Goal: Task Accomplishment & Management: Complete application form

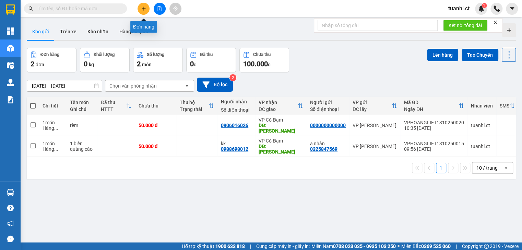
scroll to position [32, 0]
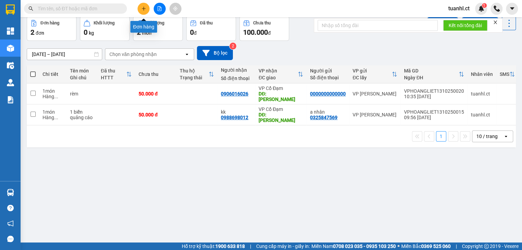
click at [141, 5] on button at bounding box center [143, 9] width 12 height 12
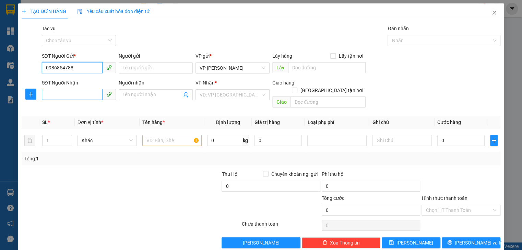
type input "0986854788"
click at [79, 92] on input "SĐT Người Nhận" at bounding box center [72, 94] width 61 height 11
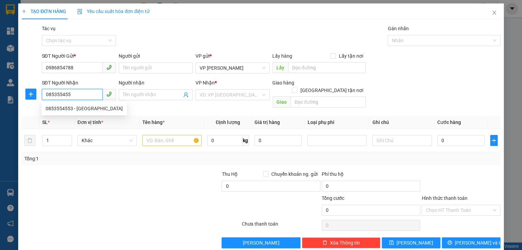
type input "0853554553"
click at [79, 109] on div "0853554553 - [GEOGRAPHIC_DATA]" at bounding box center [84, 109] width 77 height 8
type input "đức anh"
type input "bình lộc"
type input "60.000"
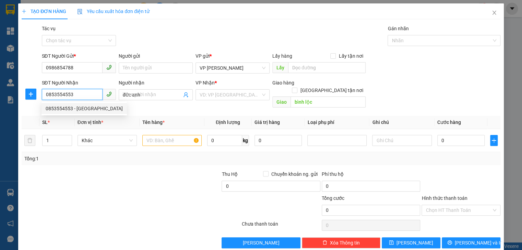
type input "60.000"
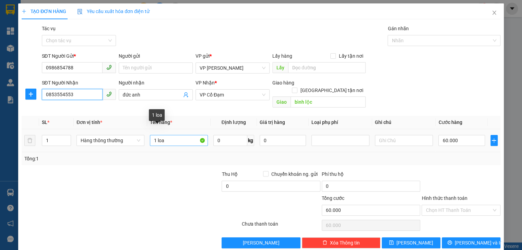
type input "0853554553"
click at [181, 135] on input "1 loa" at bounding box center [179, 140] width 58 height 11
type input "1 thùng"
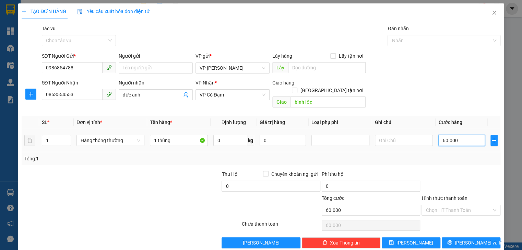
click at [461, 135] on input "60.000" at bounding box center [461, 140] width 46 height 11
type input "0"
type input "5"
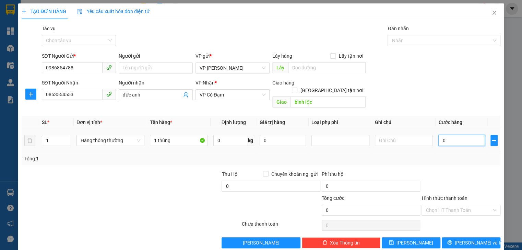
type input "5"
type input "05"
type input "50"
type input "050"
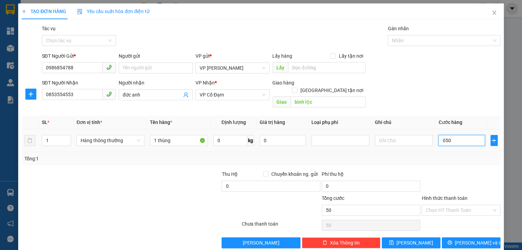
type input "5"
type input "0"
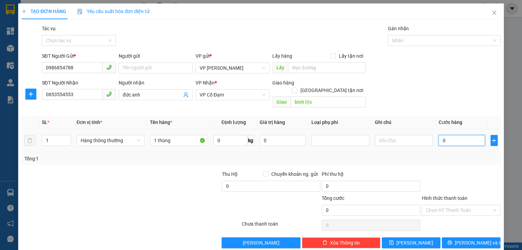
type input "0"
click at [438, 135] on input "0" at bounding box center [461, 140] width 46 height 11
type input "50"
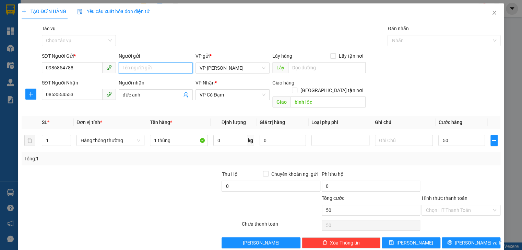
type input "50.000"
click at [179, 68] on input "Người gửi" at bounding box center [156, 67] width 74 height 11
type input "kuhy"
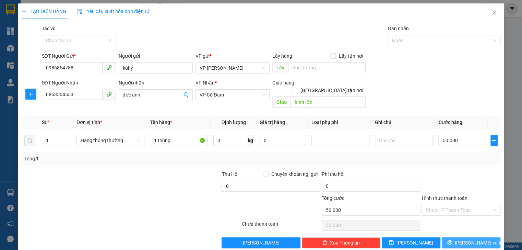
click at [459, 237] on button "[PERSON_NAME] và In" at bounding box center [471, 242] width 59 height 11
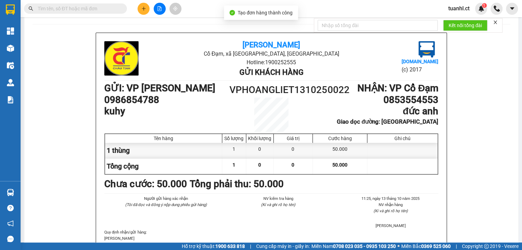
scroll to position [27, 0]
